Goal: Transaction & Acquisition: Subscribe to service/newsletter

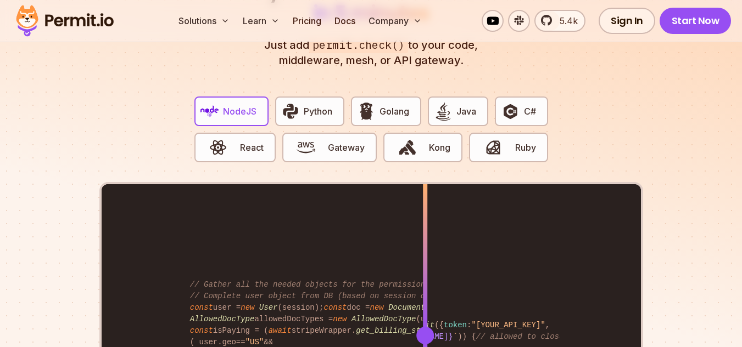
scroll to position [2097, 0]
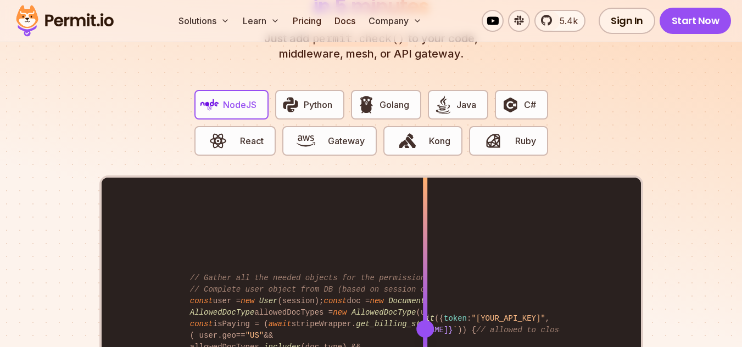
click at [244, 100] on button "NodeJS" at bounding box center [231, 105] width 74 height 30
click at [670, 19] on link "Start Now" at bounding box center [695, 21] width 72 height 26
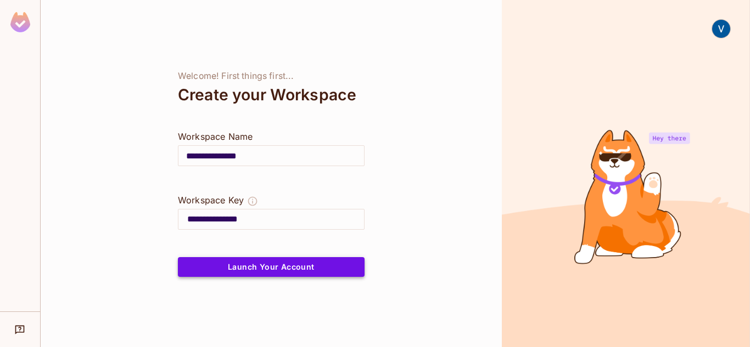
click at [317, 264] on button "Launch Your Account" at bounding box center [271, 267] width 187 height 20
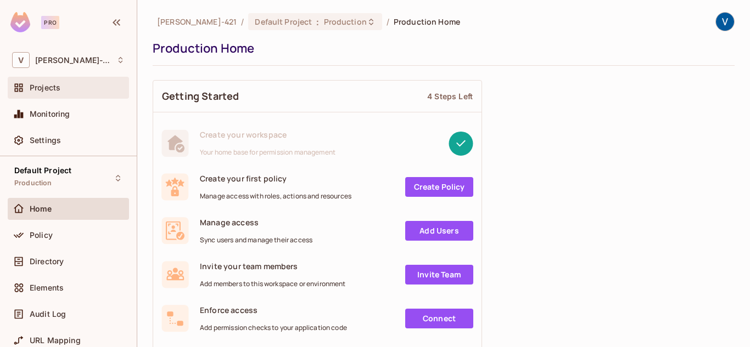
click at [70, 92] on div "Projects" at bounding box center [77, 87] width 95 height 9
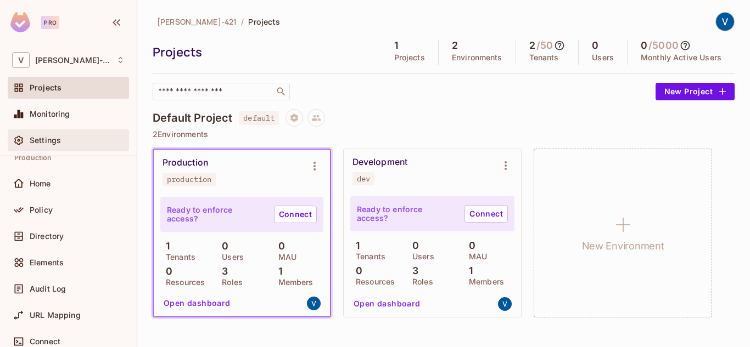
scroll to position [3, 0]
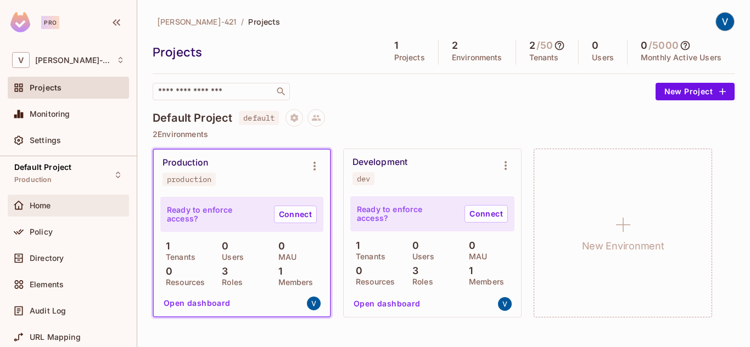
click at [59, 203] on div "Home" at bounding box center [77, 205] width 95 height 9
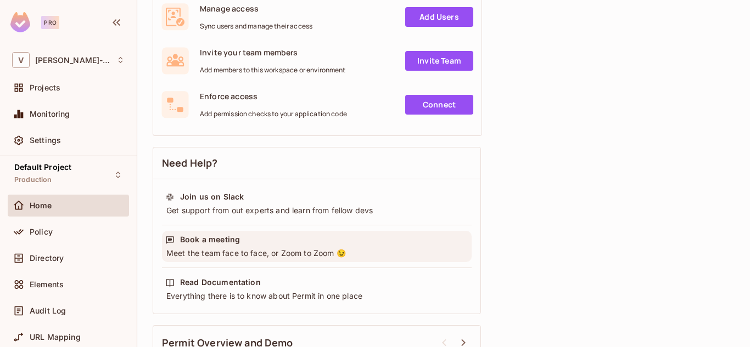
scroll to position [220, 0]
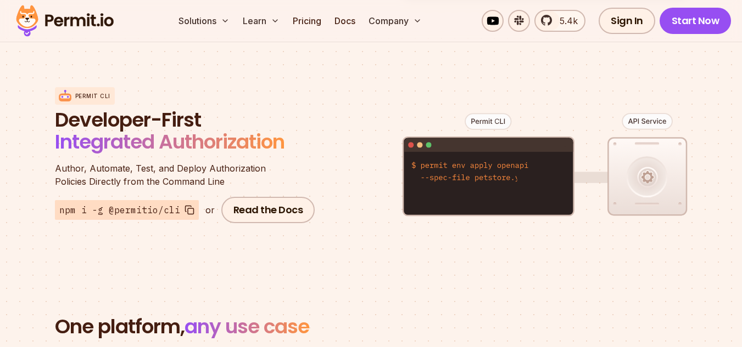
scroll to position [1274, 0]
